Goal: Task Accomplishment & Management: Manage account settings

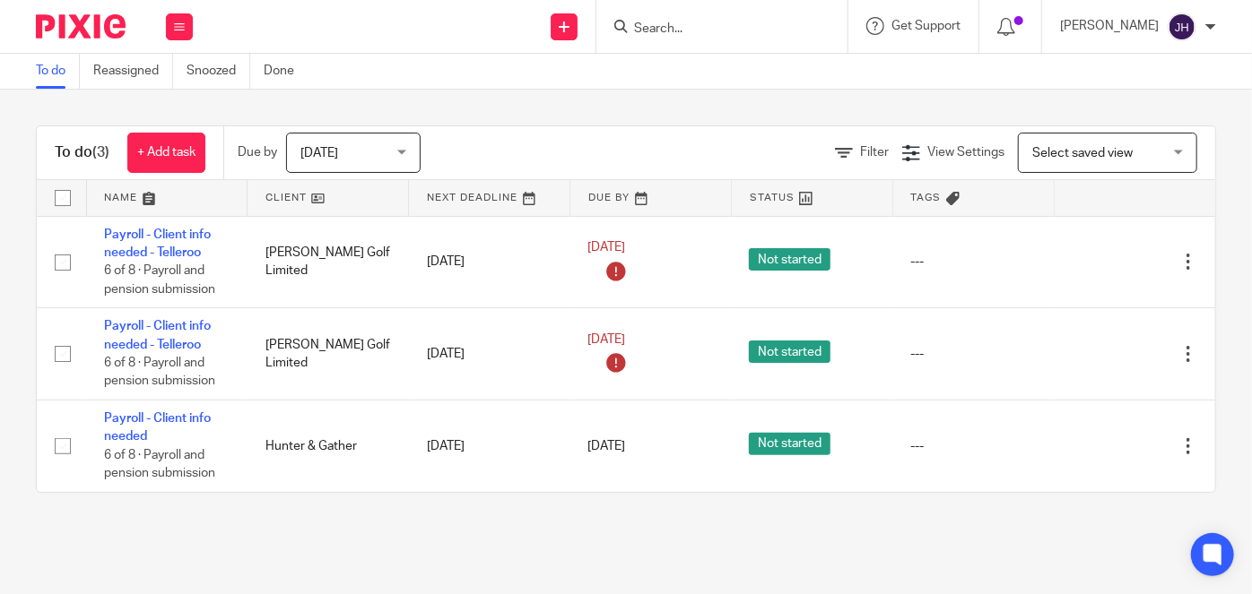
click at [716, 22] on input "Search" at bounding box center [712, 30] width 161 height 16
type input "y"
type input "a"
type input "c"
type input "l"
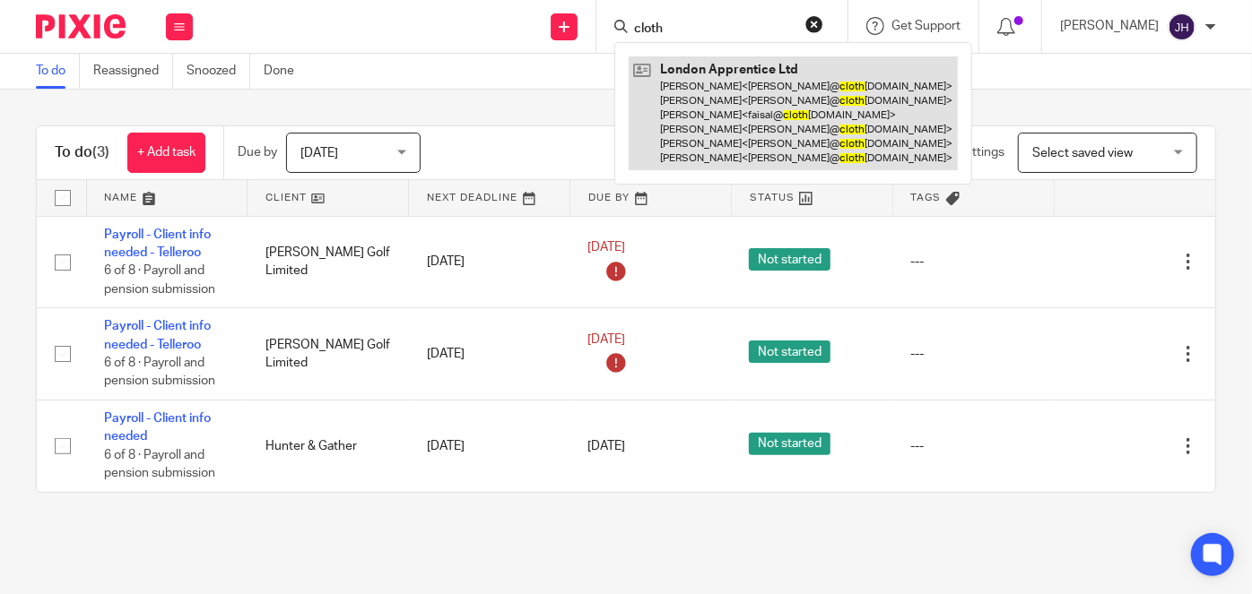
type input "cloth"
click at [769, 84] on link at bounding box center [793, 113] width 329 height 114
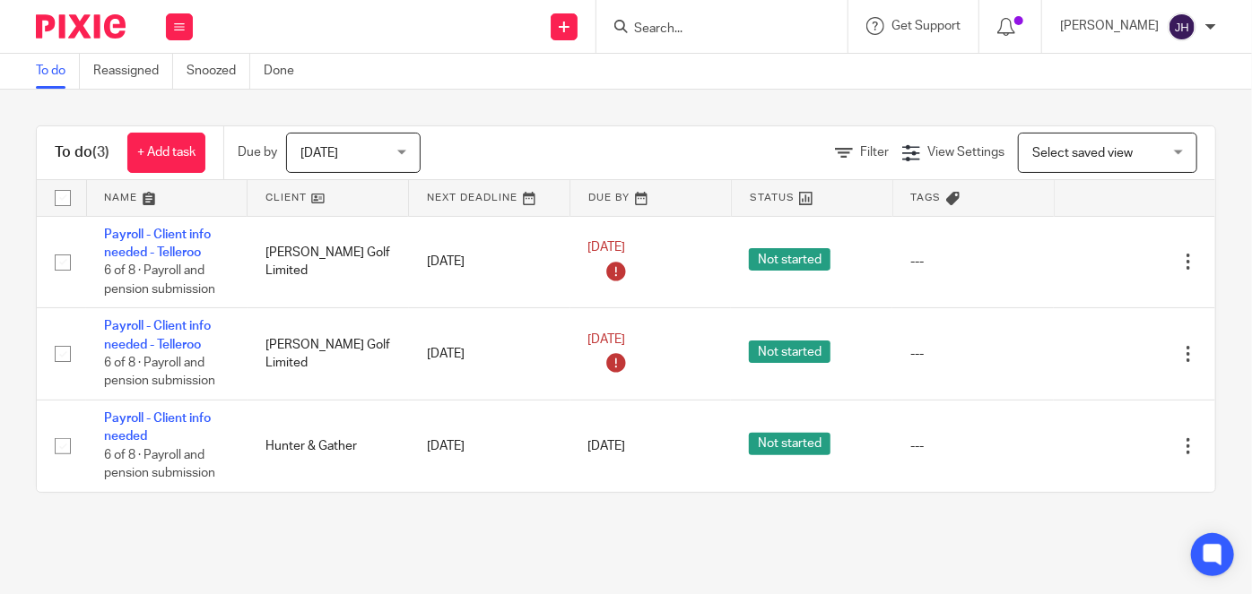
click at [755, 39] on div at bounding box center [721, 26] width 251 height 53
click at [743, 29] on input "Search" at bounding box center [712, 30] width 161 height 16
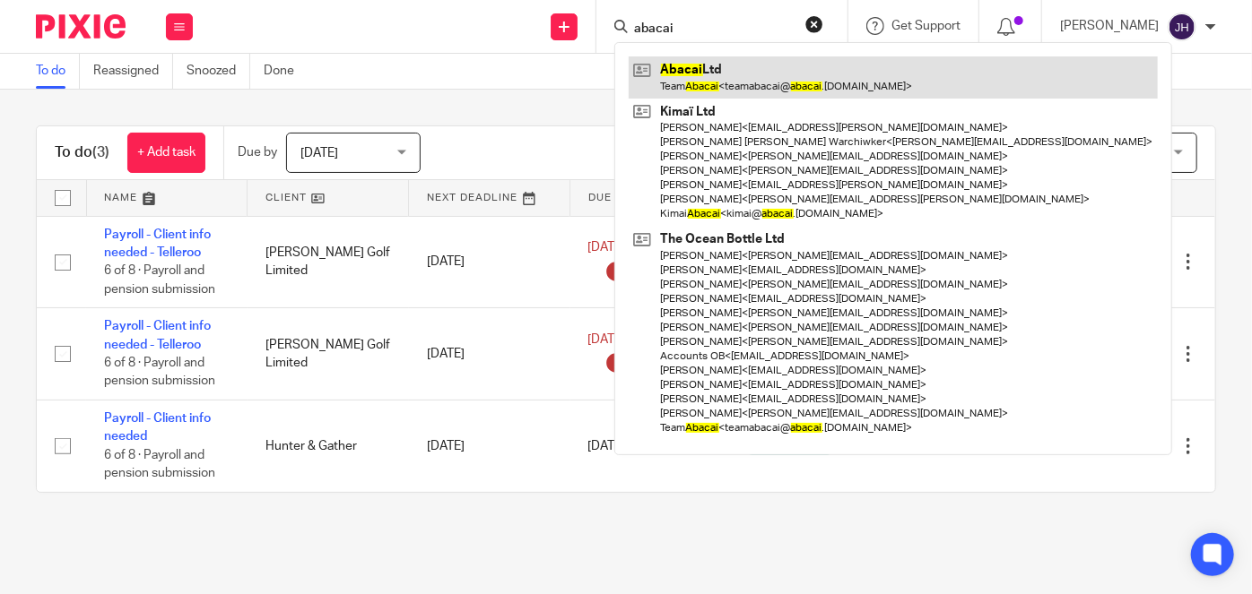
type input "abacai"
click at [805, 79] on link at bounding box center [893, 76] width 529 height 41
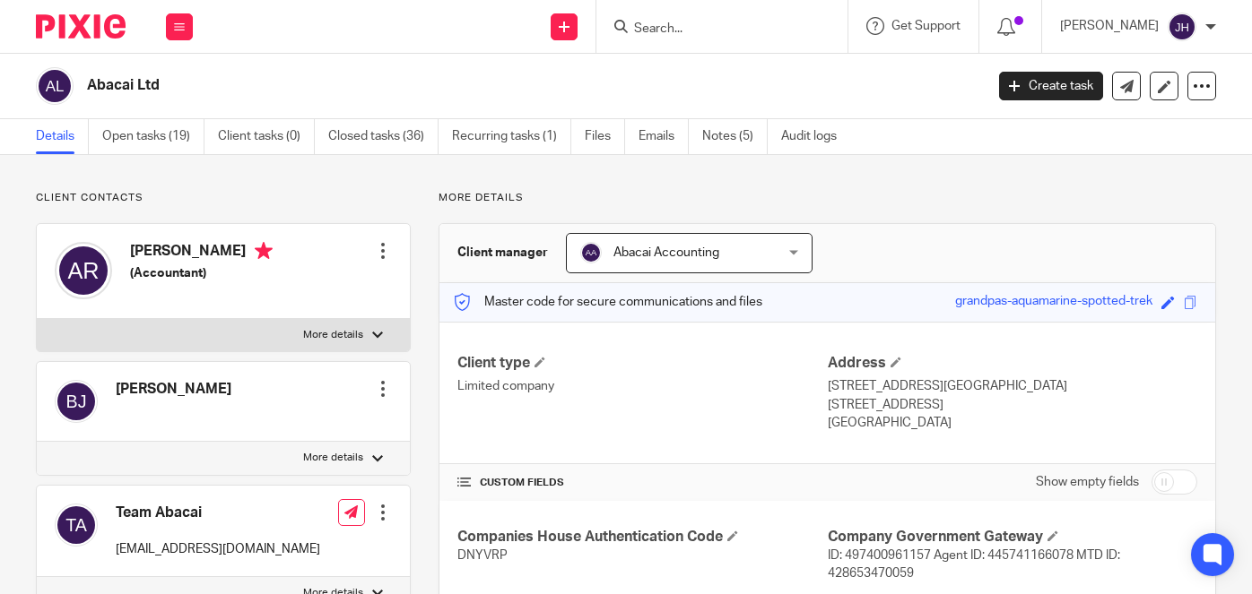
click at [750, 26] on input "Search" at bounding box center [712, 30] width 161 height 16
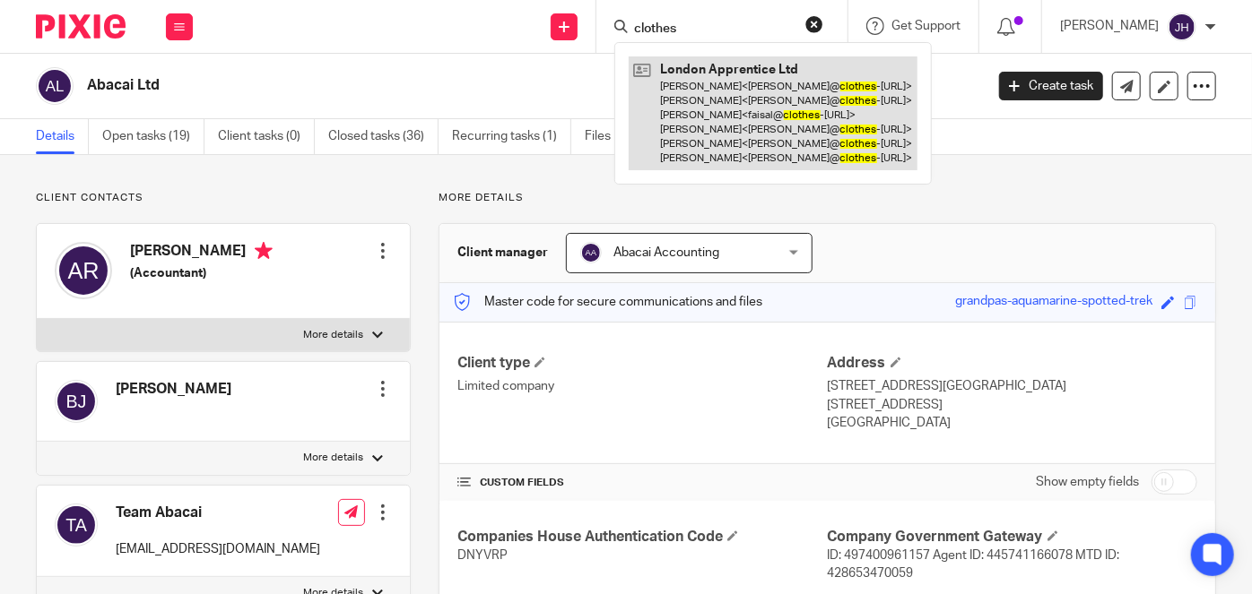
type input "clothes"
click at [767, 85] on link at bounding box center [773, 113] width 289 height 114
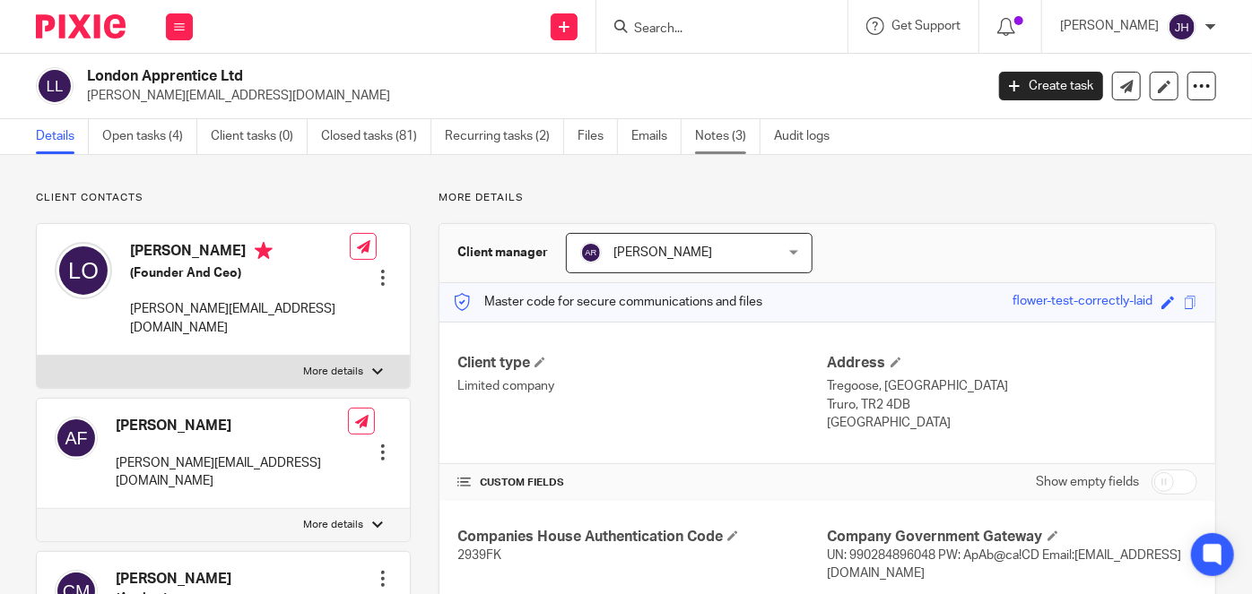
click at [733, 133] on link "Notes (3)" at bounding box center [727, 136] width 65 height 35
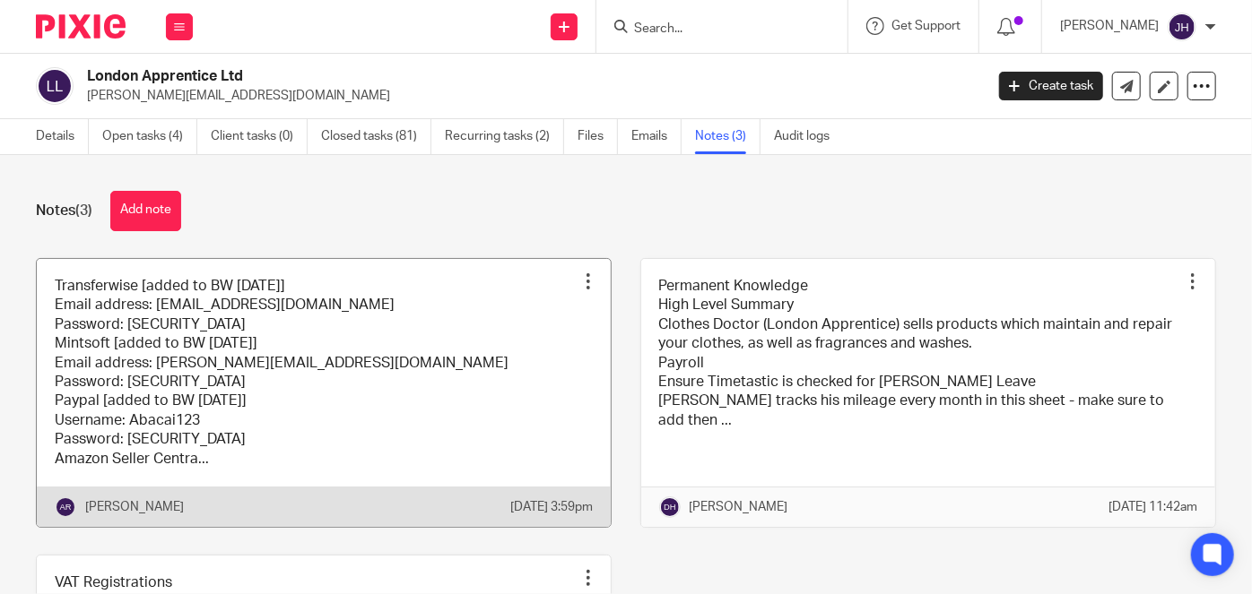
click at [282, 356] on link at bounding box center [324, 393] width 574 height 268
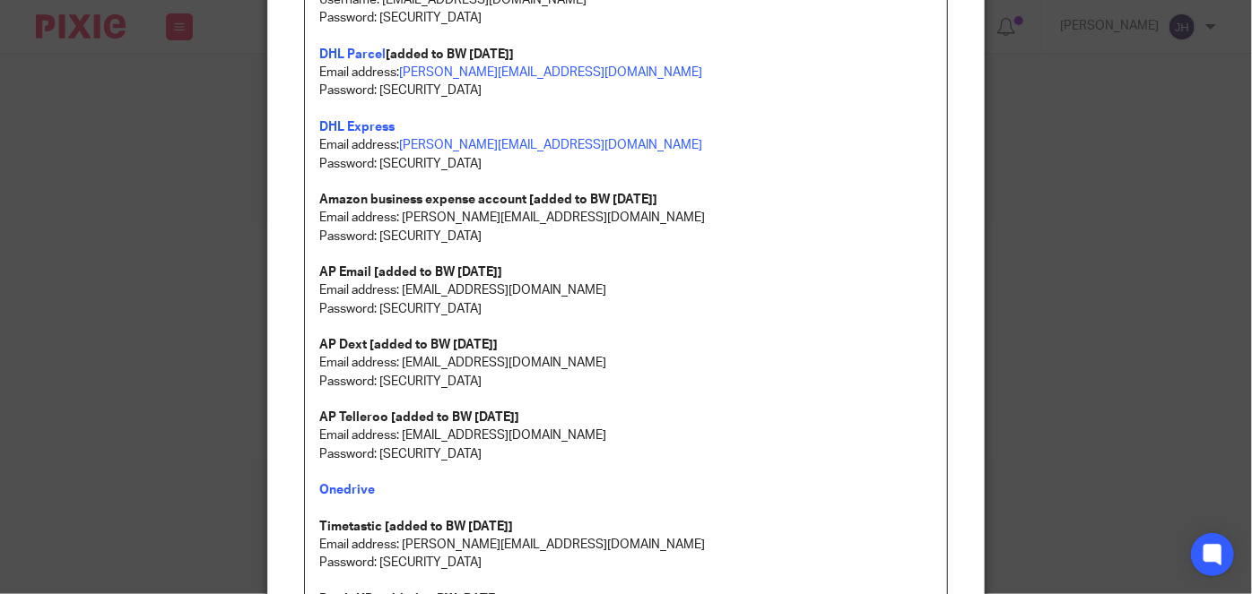
scroll to position [815, 0]
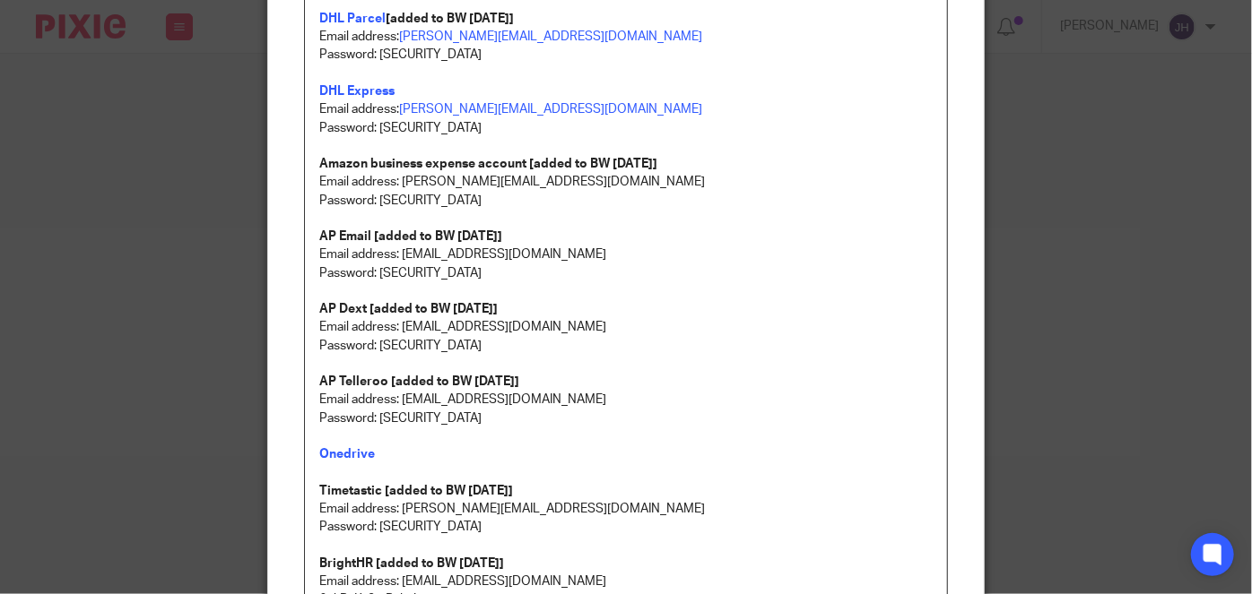
click at [374, 268] on p "Password: [SECURITY_DATA]" at bounding box center [625, 273] width 613 height 18
click at [384, 275] on p "Password: [SECURITY_DATA]" at bounding box center [625, 273] width 613 height 18
drag, startPoint x: 384, startPoint y: 275, endPoint x: 634, endPoint y: 278, distance: 250.2
click at [634, 278] on p "Password: [SECURITY_DATA]" at bounding box center [625, 273] width 613 height 18
copy p "ApAb@ca!CDymAy4ts6yQHzBW3mbGXC"
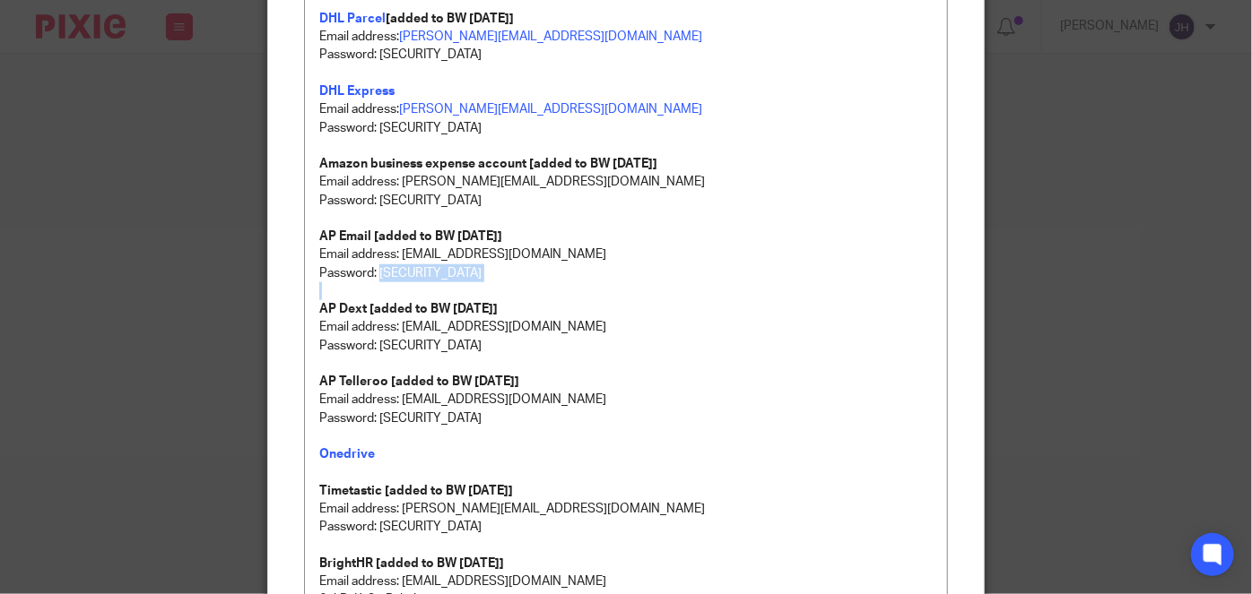
click at [501, 268] on p "Password: [SECURITY_DATA]" at bounding box center [625, 273] width 613 height 18
click at [422, 268] on p "Password: [SECURITY_DATA]" at bounding box center [625, 273] width 613 height 18
click at [380, 273] on p "Password: [SECURITY_DATA]" at bounding box center [625, 273] width 613 height 18
drag, startPoint x: 380, startPoint y: 273, endPoint x: 454, endPoint y: 264, distance: 74.0
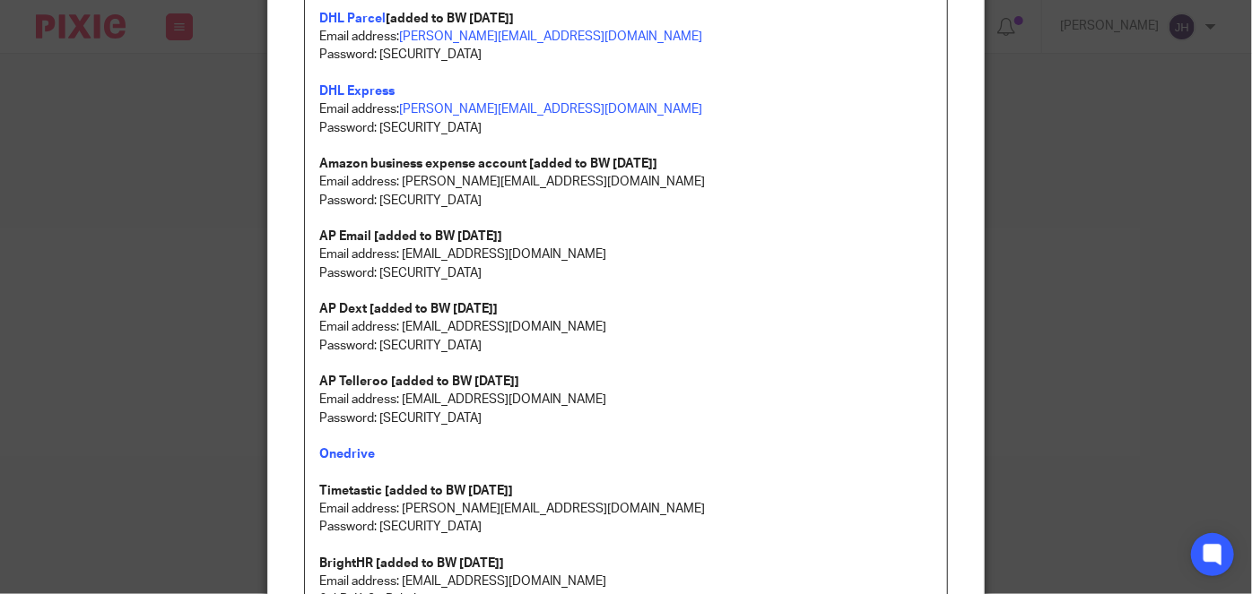
click at [454, 264] on p "Password: [SECURITY_DATA]" at bounding box center [625, 273] width 613 height 18
click at [452, 273] on p "Password: [SECURITY_DATA]" at bounding box center [625, 273] width 613 height 18
drag, startPoint x: 450, startPoint y: 273, endPoint x: 375, endPoint y: 275, distance: 75.4
click at [375, 275] on p "Password: [SECURITY_DATA]" at bounding box center [625, 273] width 613 height 18
copy p "ApAb@ca!CD"
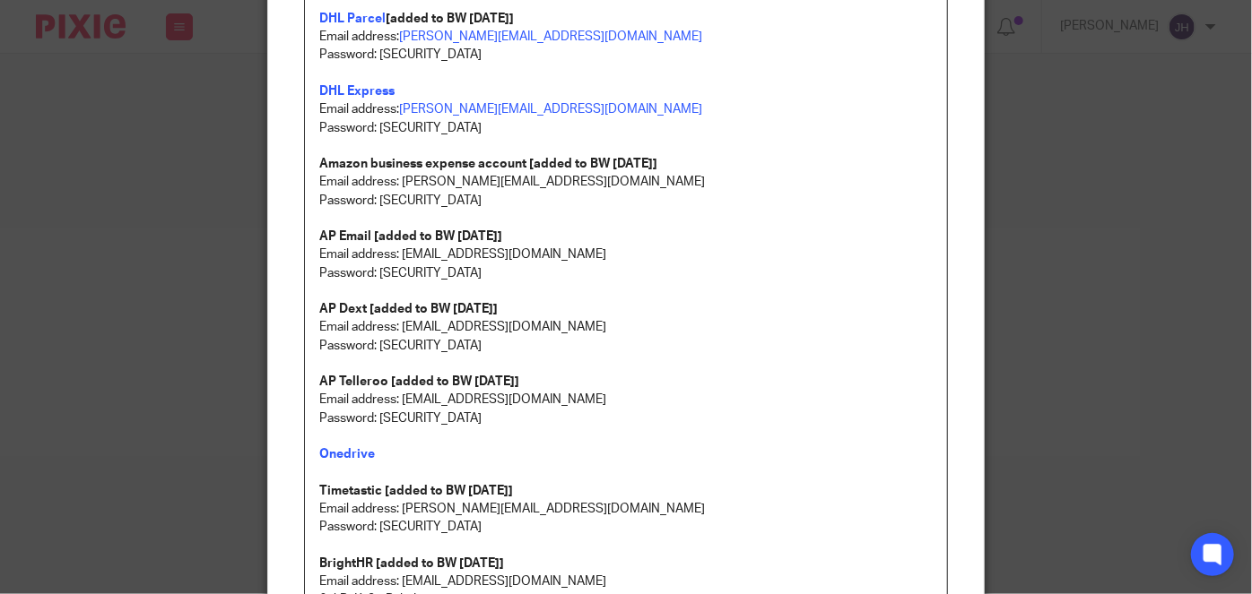
click at [455, 306] on strong "AP Dext [added to BW [DATE]]" at bounding box center [408, 309] width 178 height 13
click at [644, 273] on p "Password: [SECURITY_DATA]" at bounding box center [625, 273] width 613 height 18
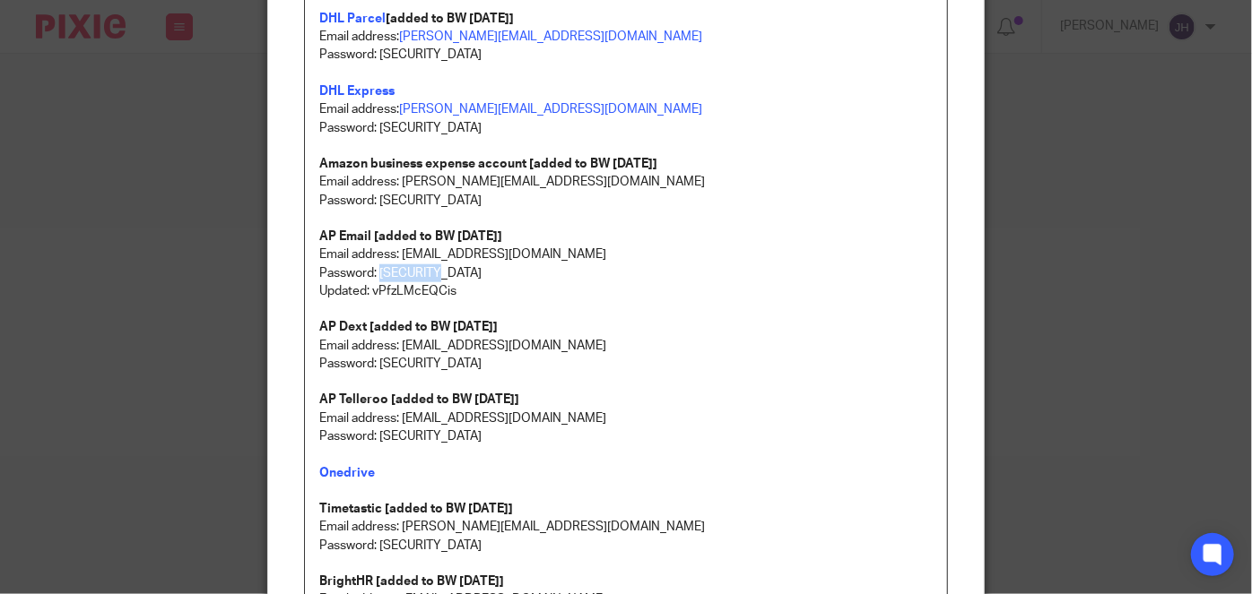
drag, startPoint x: 374, startPoint y: 269, endPoint x: 435, endPoint y: 280, distance: 61.9
click at [446, 271] on p "Password: [SECURITY_DATA]" at bounding box center [625, 273] width 613 height 18
drag, startPoint x: 449, startPoint y: 269, endPoint x: 375, endPoint y: 271, distance: 74.4
click at [375, 271] on p "Password: [SECURITY_DATA]" at bounding box center [625, 273] width 613 height 18
copy p "ApAb@ca!CD"
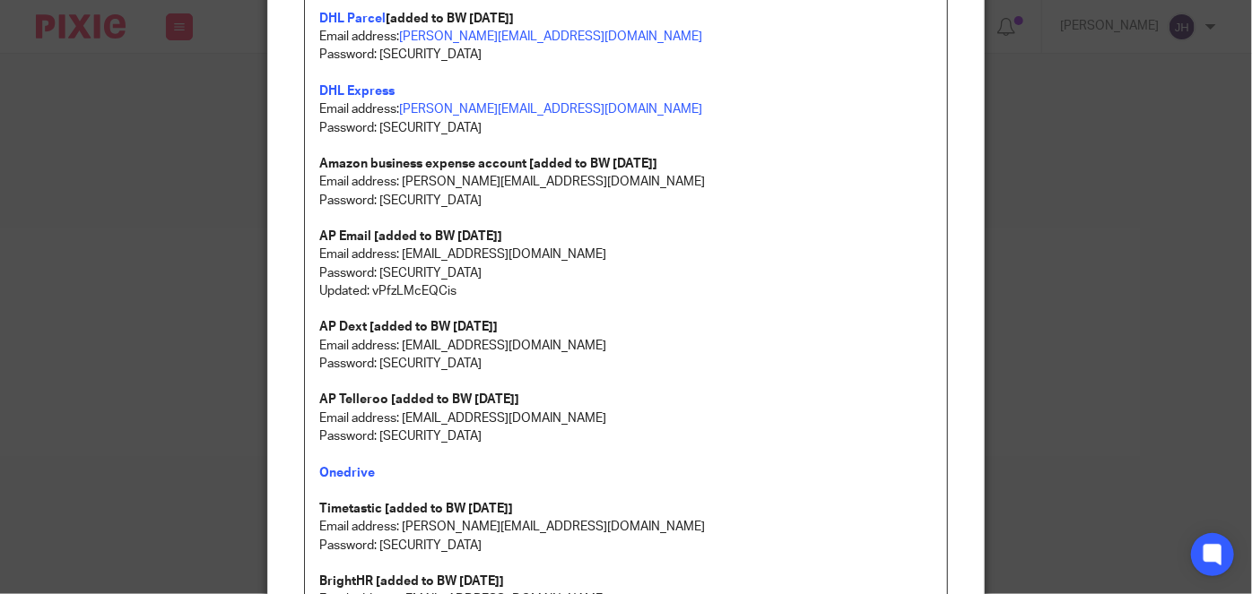
click at [366, 291] on p "Updated: vPfzLMcEQCis" at bounding box center [625, 291] width 613 height 18
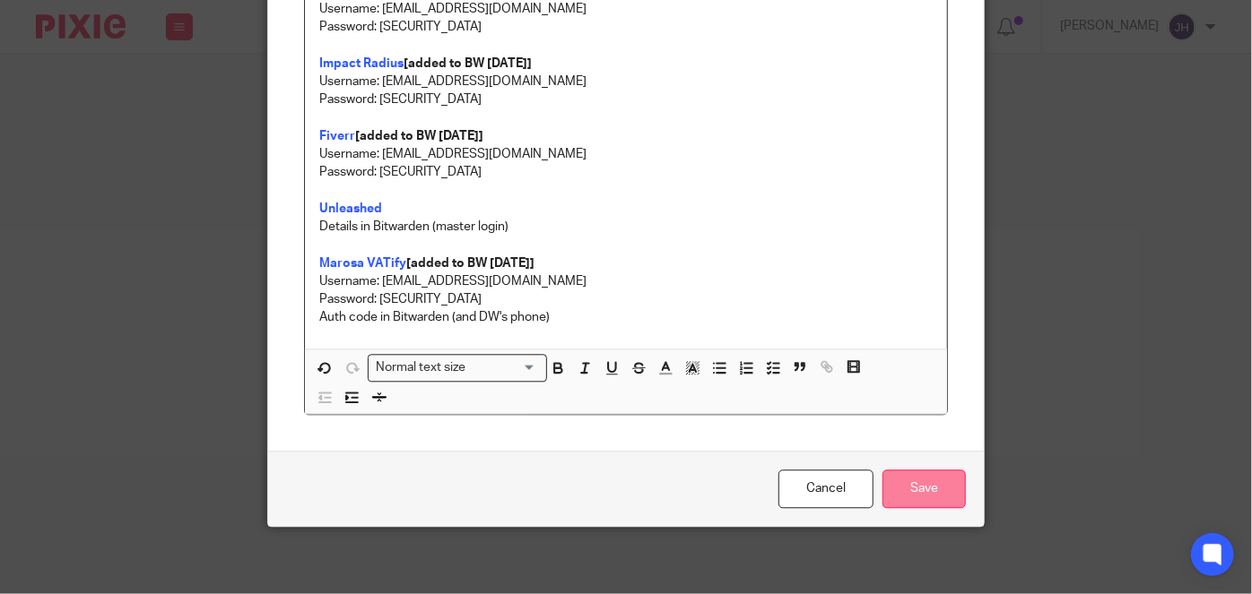
click at [932, 483] on input "Save" at bounding box center [923, 489] width 83 height 39
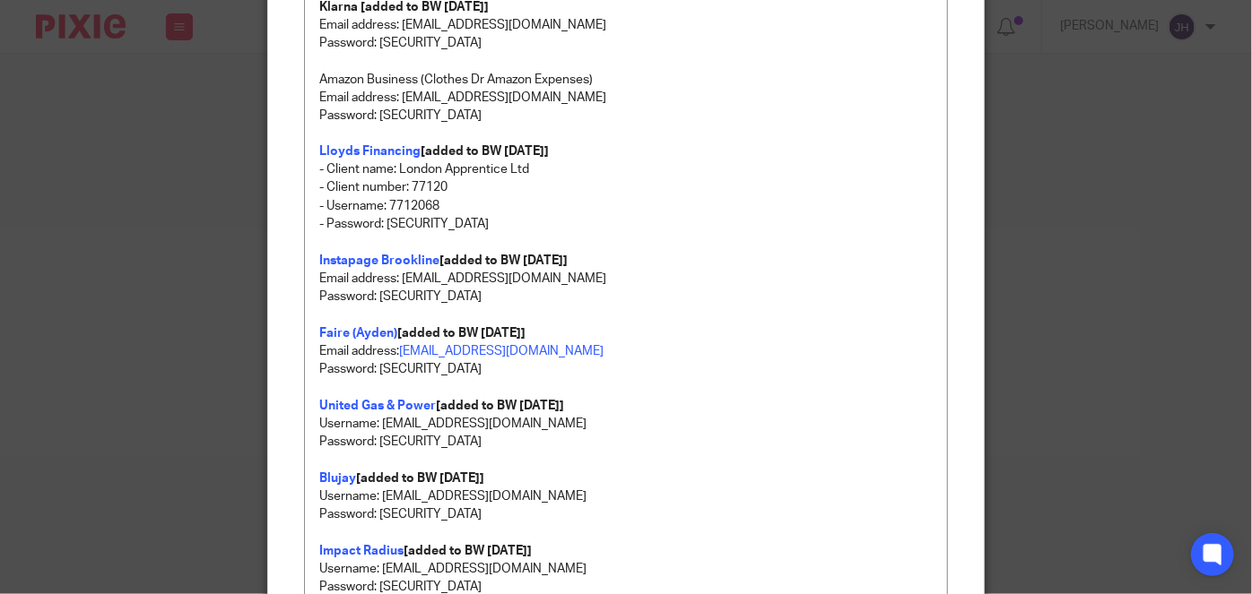
scroll to position [1422, 0]
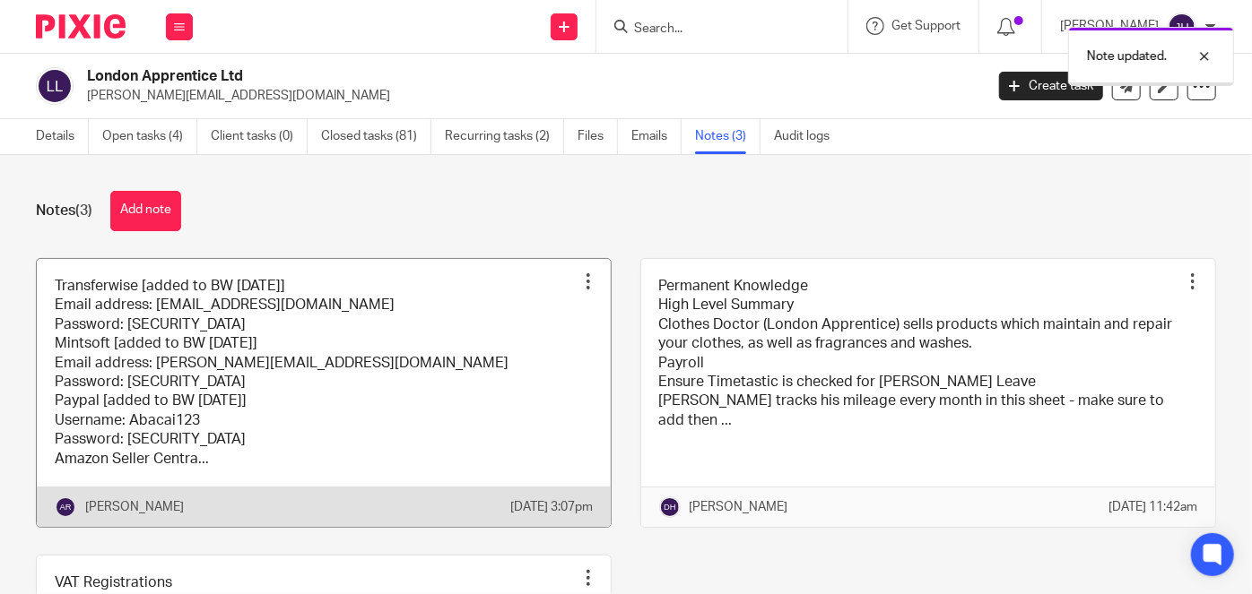
click at [409, 314] on link at bounding box center [324, 393] width 574 height 268
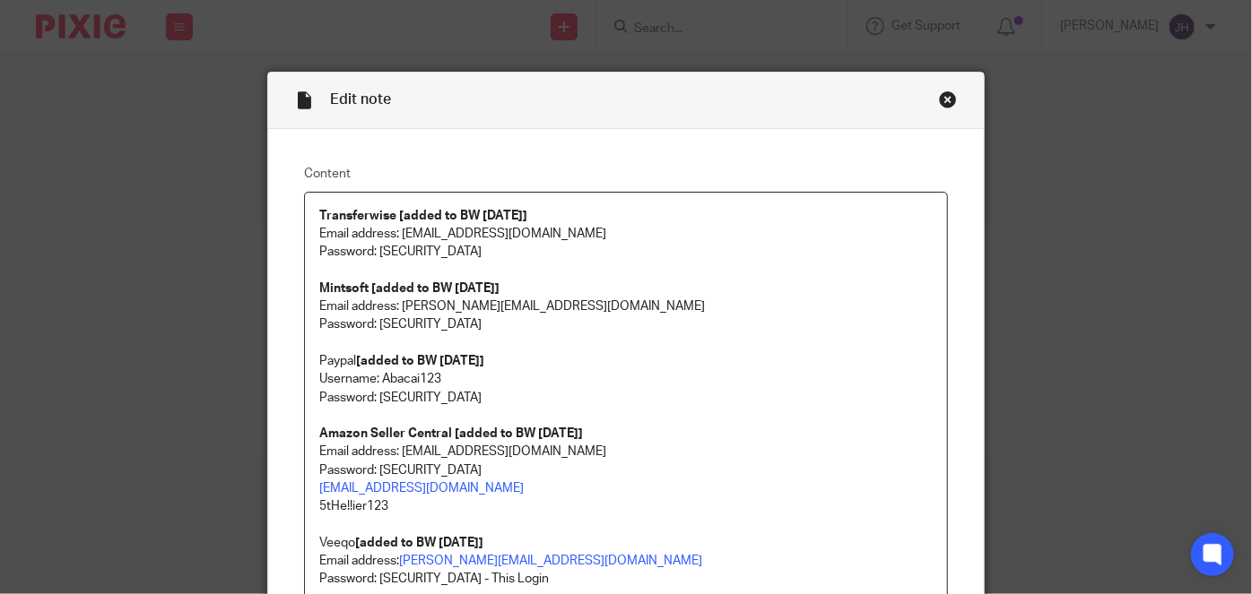
click at [475, 441] on p "Amazon Seller Central [added to BW [DATE]]" at bounding box center [625, 434] width 613 height 18
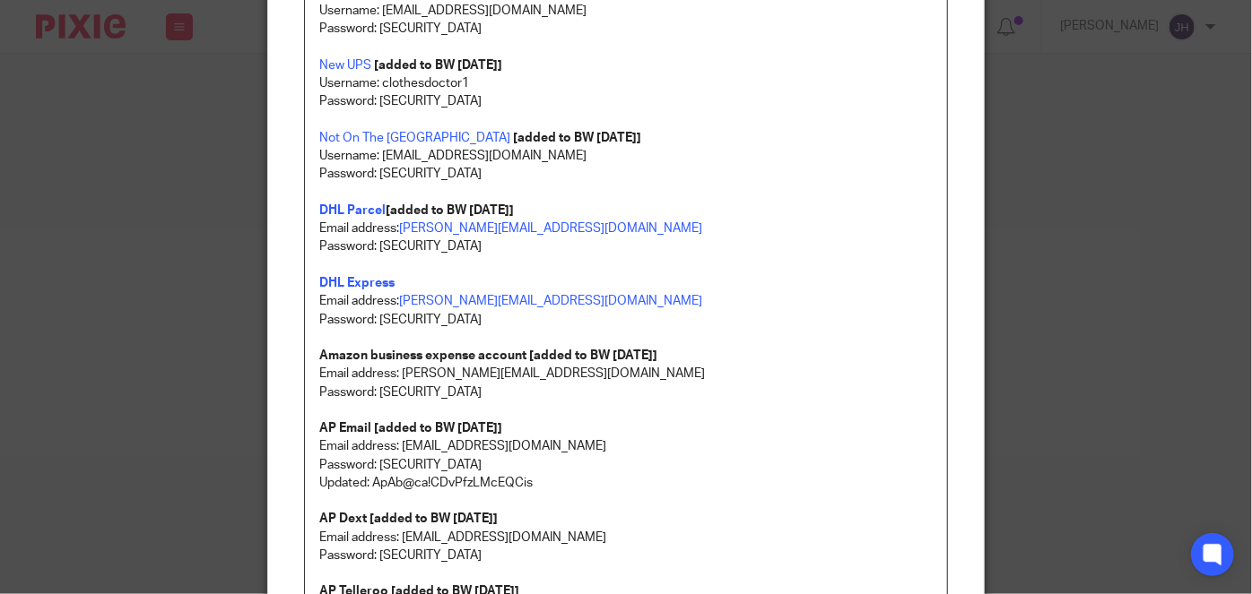
scroll to position [733, 0]
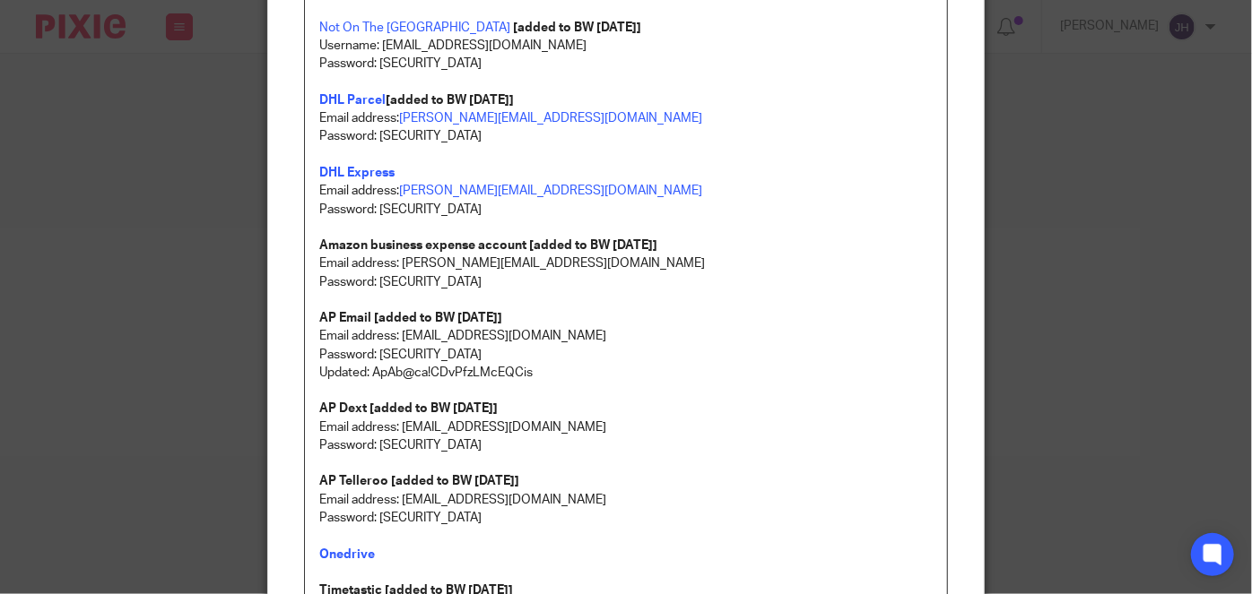
click at [388, 349] on p "Password: [SECURITY_DATA]" at bounding box center [625, 355] width 613 height 18
drag, startPoint x: 388, startPoint y: 349, endPoint x: 643, endPoint y: 354, distance: 254.7
click at [643, 354] on p "Password: [SECURITY_DATA]" at bounding box center [625, 355] width 613 height 18
click at [502, 384] on p at bounding box center [625, 391] width 613 height 18
click at [387, 370] on p "Updated: ApAb@ca!CDvPfzLMcEQCis" at bounding box center [625, 373] width 613 height 18
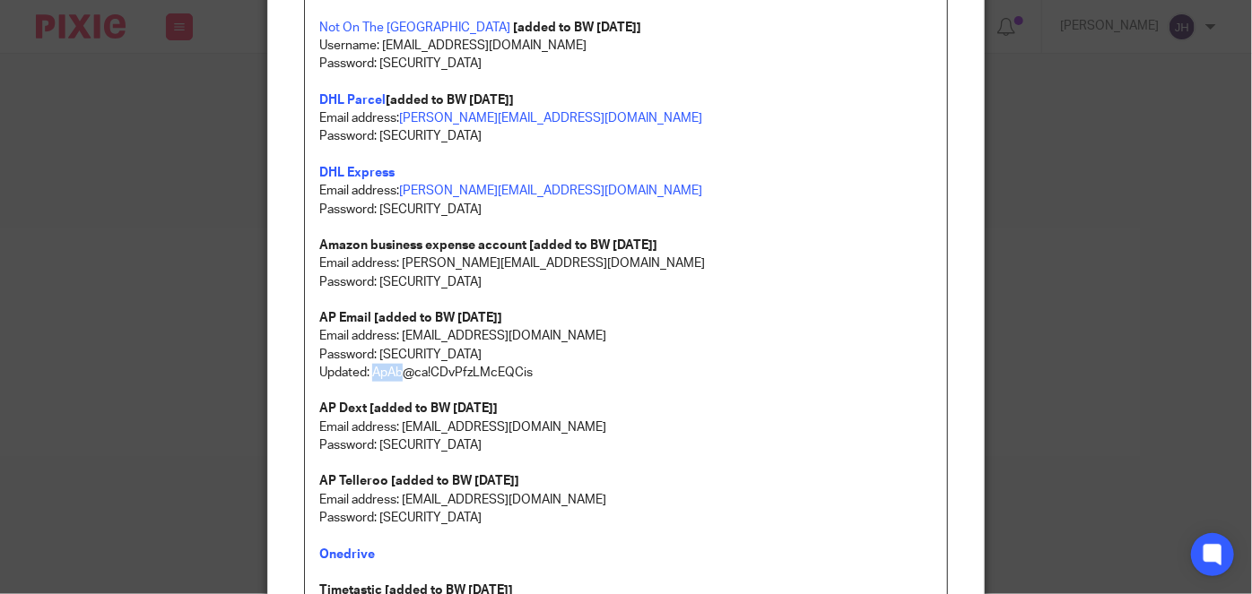
click at [387, 370] on p "Updated: ApAb@ca!CDvPfzLMcEQCis" at bounding box center [625, 373] width 613 height 18
drag, startPoint x: 564, startPoint y: 373, endPoint x: 370, endPoint y: 371, distance: 193.7
click at [370, 371] on p "Updated: ApAb@ca!CDvPfzLMcEQCis" at bounding box center [625, 373] width 613 height 18
click at [516, 375] on p "Updated: ApAb@ca!CDvPfzLMcEQCis" at bounding box center [625, 373] width 613 height 18
drag, startPoint x: 515, startPoint y: 372, endPoint x: 368, endPoint y: 369, distance: 147.1
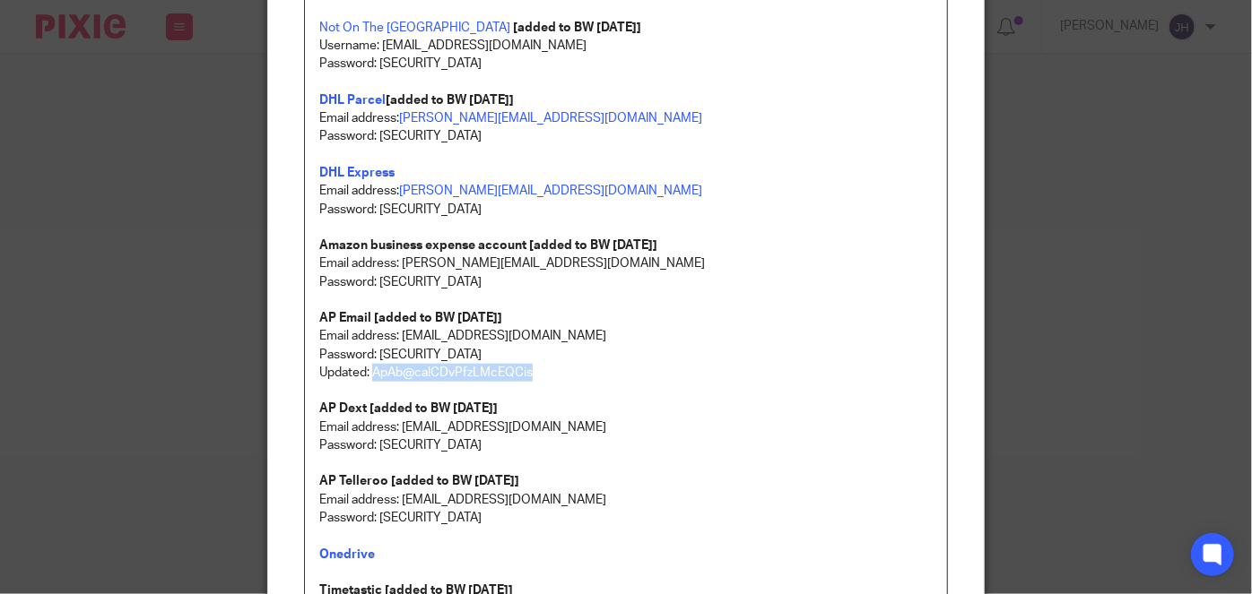
click at [368, 369] on p "Updated: ApAb@ca!CDvPfzLMcEQCis" at bounding box center [625, 373] width 613 height 18
copy p "ApAb@ca!CDvPfzLMcEQCis"
